Goal: Find specific page/section: Find specific page/section

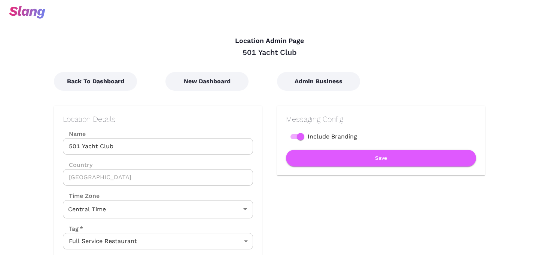
scroll to position [267, 0]
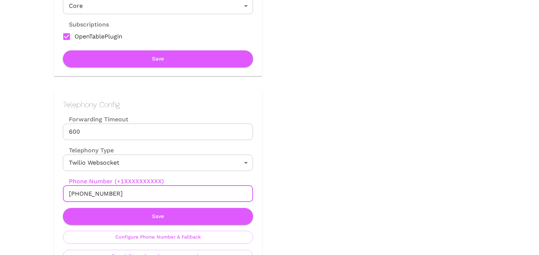
drag, startPoint x: 76, startPoint y: 195, endPoint x: 134, endPoint y: 195, distance: 57.6
click at [134, 195] on input "[PHONE_NUMBER]" at bounding box center [158, 194] width 190 height 16
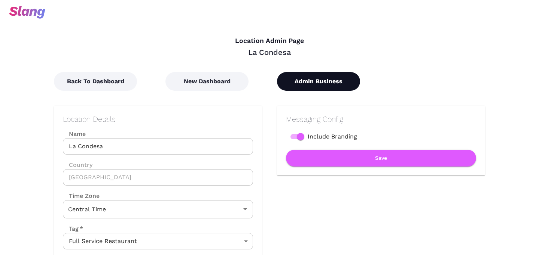
drag, startPoint x: 0, startPoint y: 0, endPoint x: 308, endPoint y: 79, distance: 318.2
click at [308, 79] on button "Admin Business" at bounding box center [318, 81] width 83 height 19
